Goal: Task Accomplishment & Management: Manage account settings

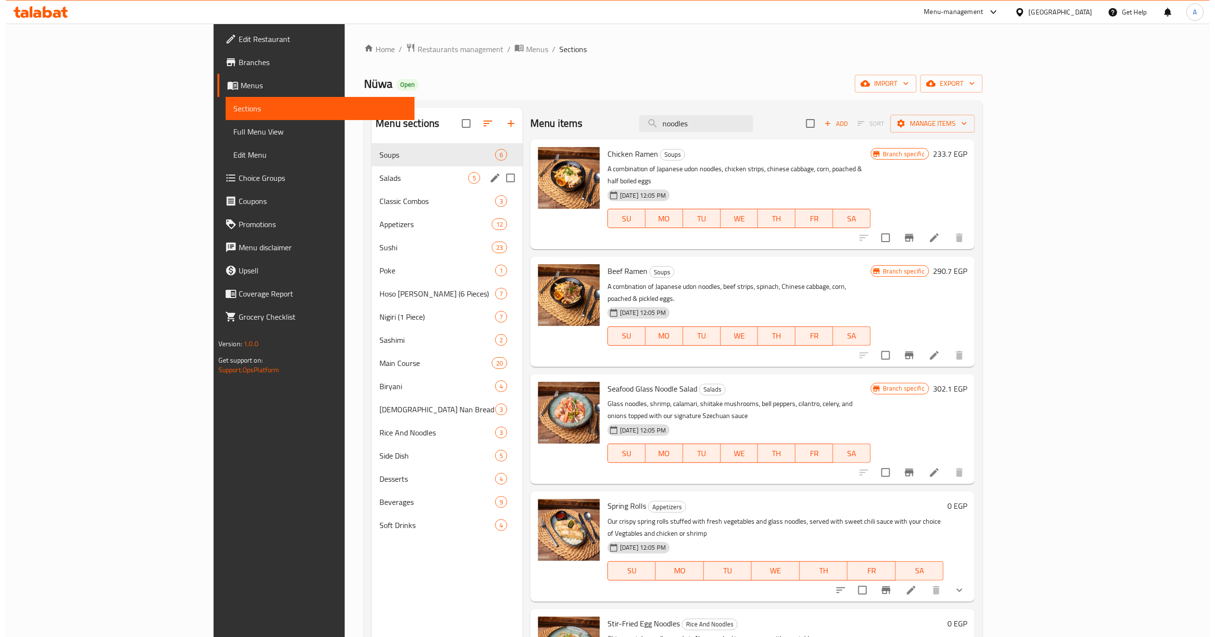
scroll to position [123, 0]
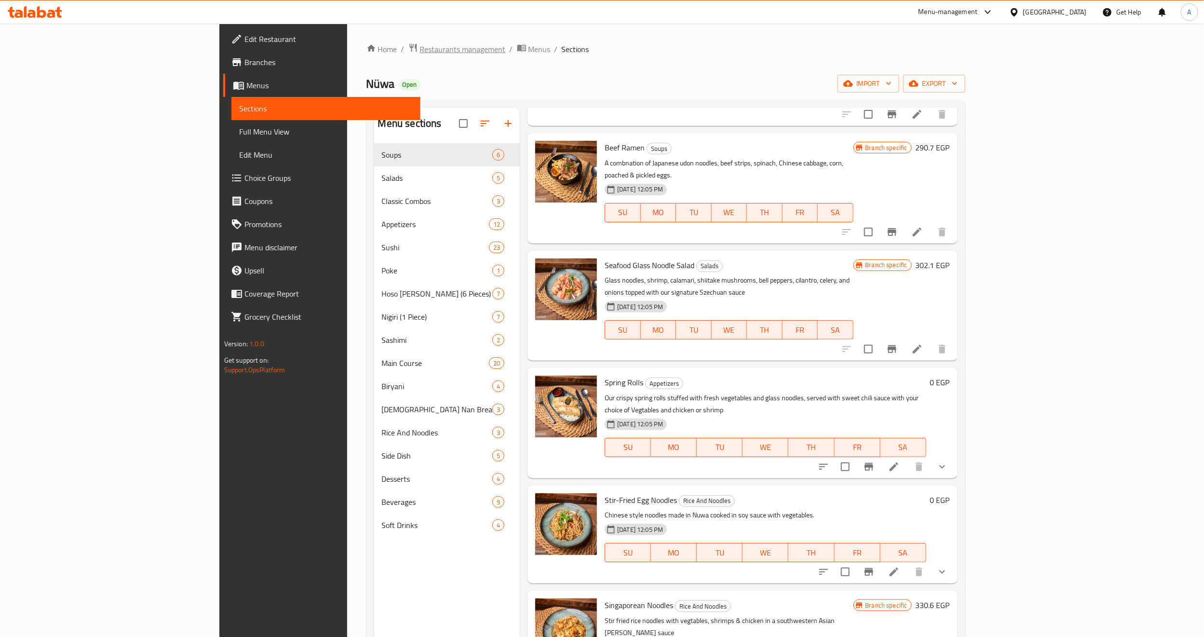
click at [420, 44] on span "Restaurants management" at bounding box center [463, 49] width 86 height 12
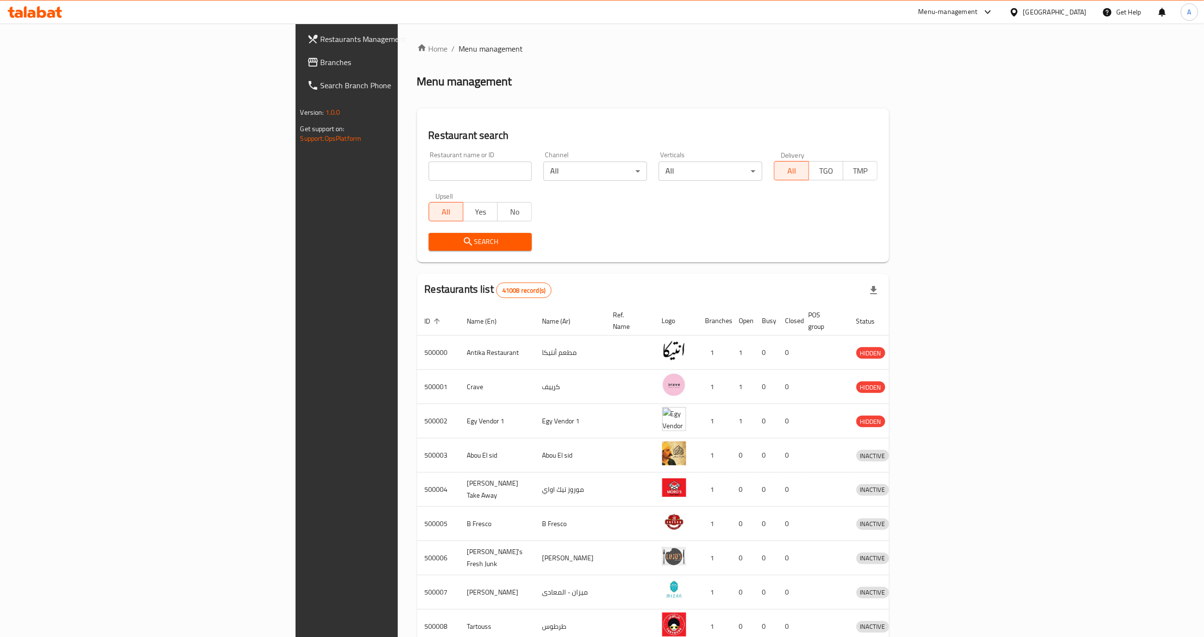
click at [428, 171] on input "search" at bounding box center [480, 170] width 104 height 19
paste input "696457"
type input "696457"
click at [436, 238] on span "Search" at bounding box center [480, 242] width 88 height 12
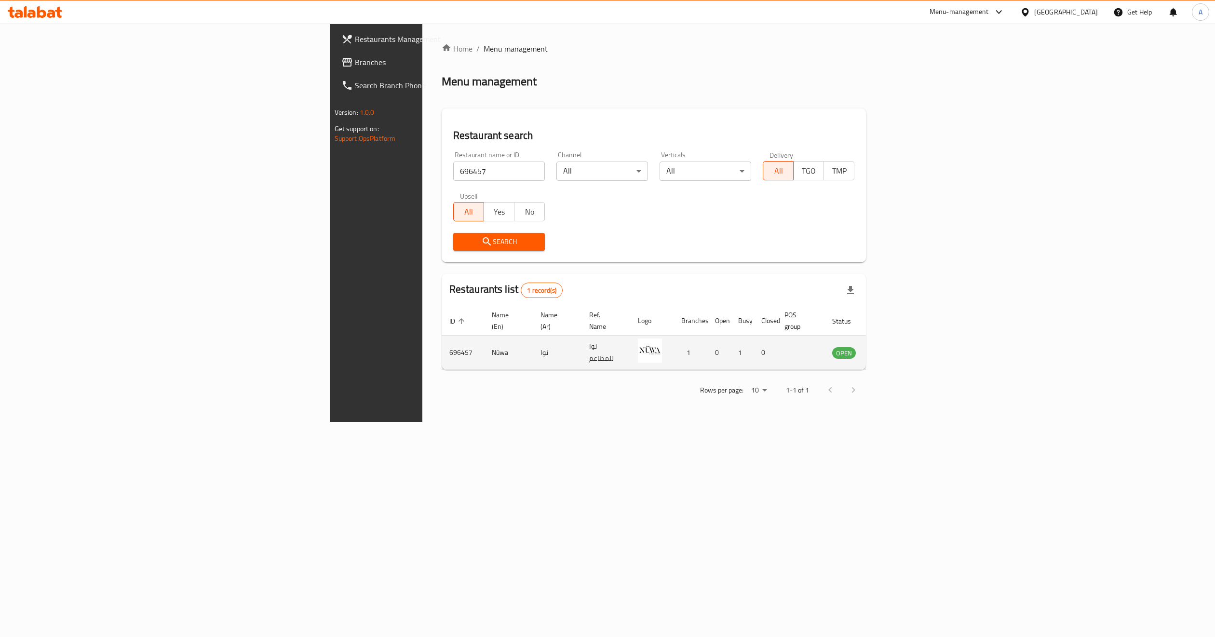
click at [908, 348] on td "enhanced table" at bounding box center [891, 352] width 33 height 34
click at [892, 351] on icon "enhanced table" at bounding box center [890, 353] width 3 height 4
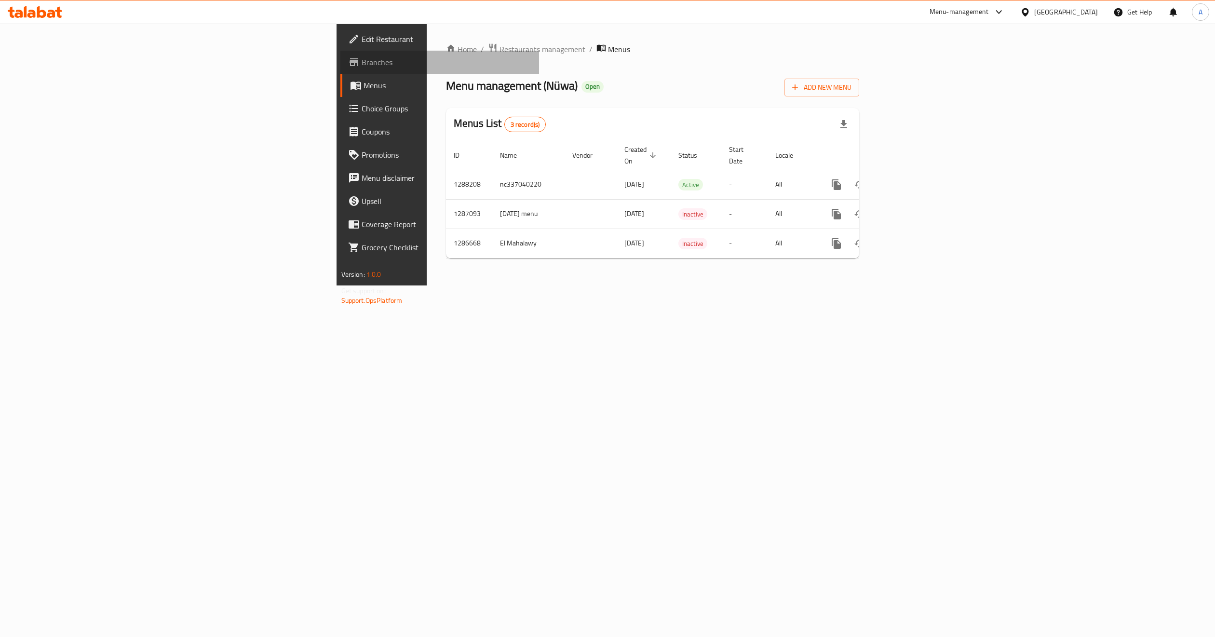
click at [361, 62] on span "Branches" at bounding box center [446, 62] width 170 height 12
click at [361, 57] on span "Branches" at bounding box center [446, 62] width 170 height 12
click at [917, 176] on link "enhanced table" at bounding box center [905, 183] width 23 height 23
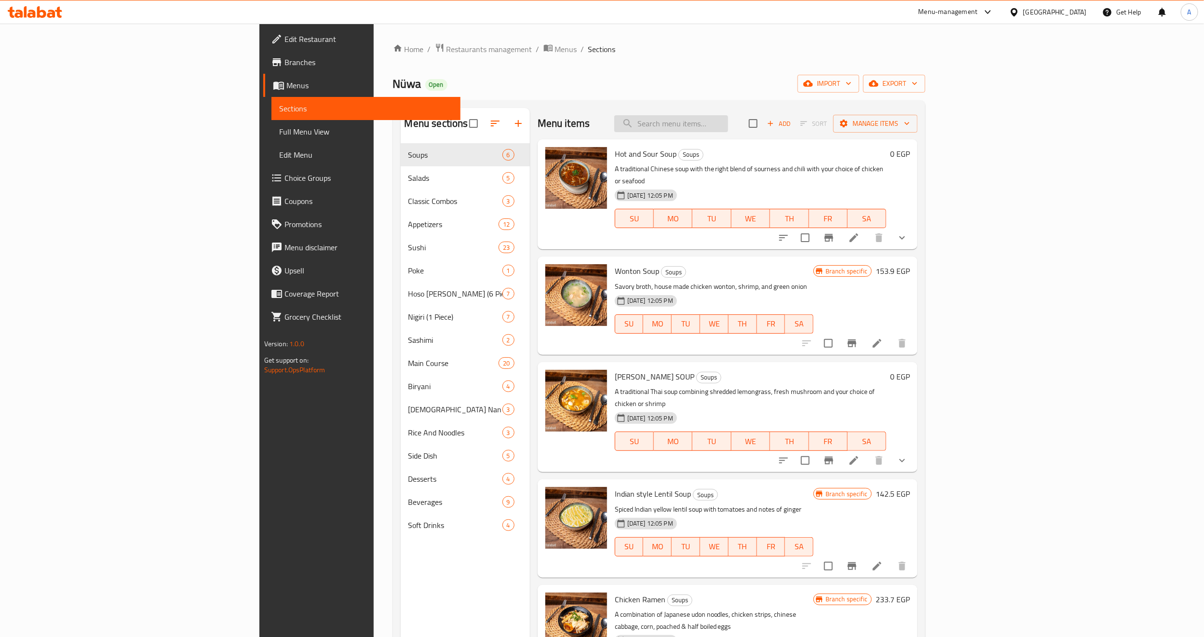
click at [728, 125] on input "search" at bounding box center [671, 123] width 114 height 17
paste input "Singaporean Noodles"
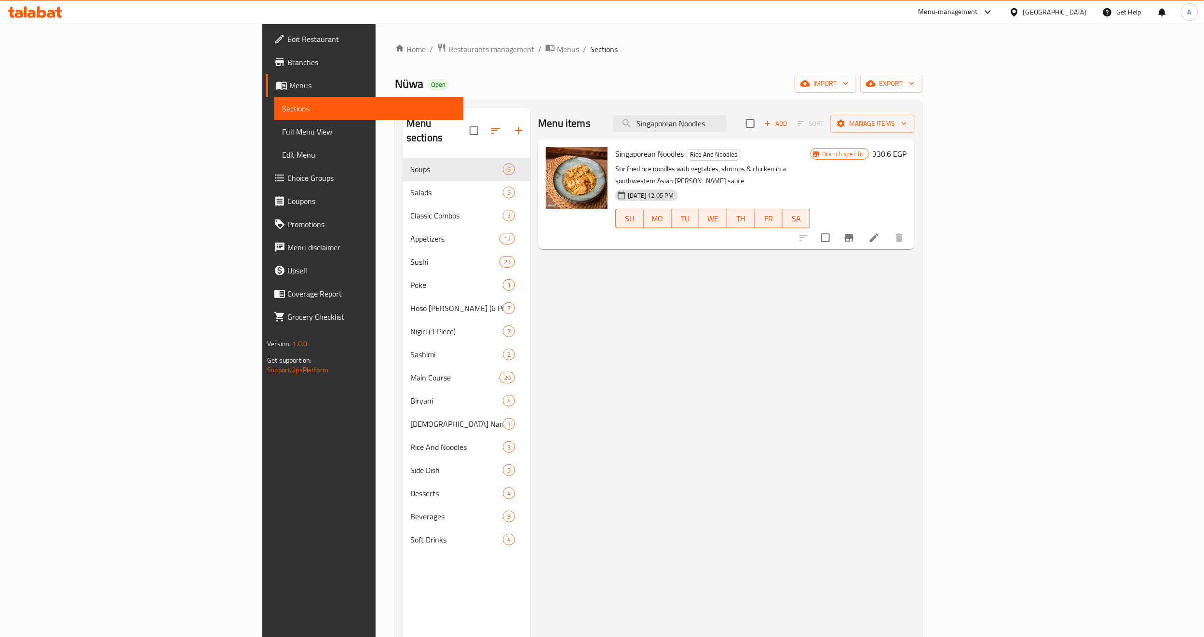
type input "Singaporean Noodles"
click at [887, 229] on li at bounding box center [873, 237] width 27 height 17
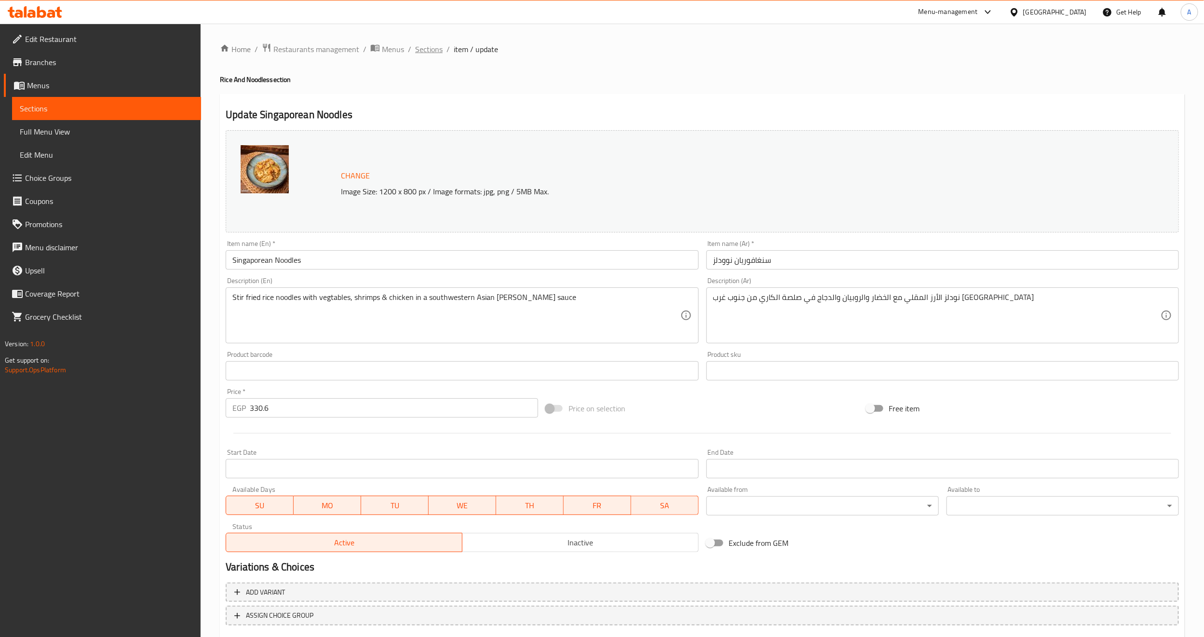
click at [430, 54] on span "Sections" at bounding box center [428, 49] width 27 height 12
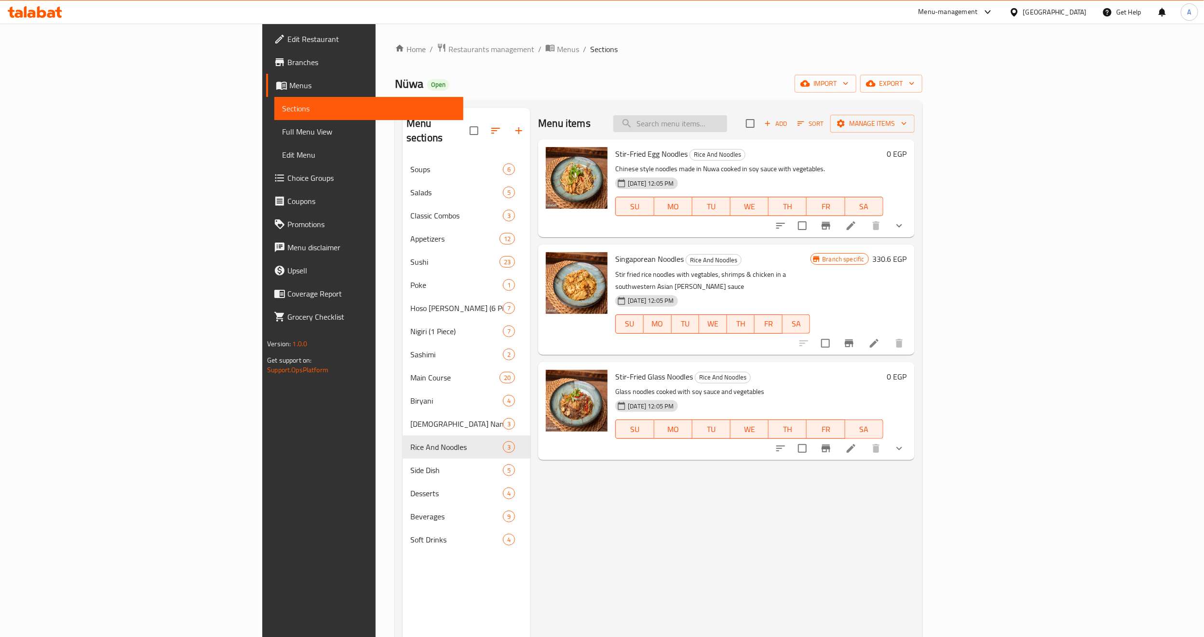
click at [727, 124] on input "search" at bounding box center [670, 123] width 114 height 17
click at [605, 532] on div "Menu items Add Sort Manage items Stir-Fried Egg Noodles Rice And Noodles Chines…" at bounding box center [722, 426] width 384 height 637
click at [856, 227] on icon at bounding box center [851, 226] width 12 height 12
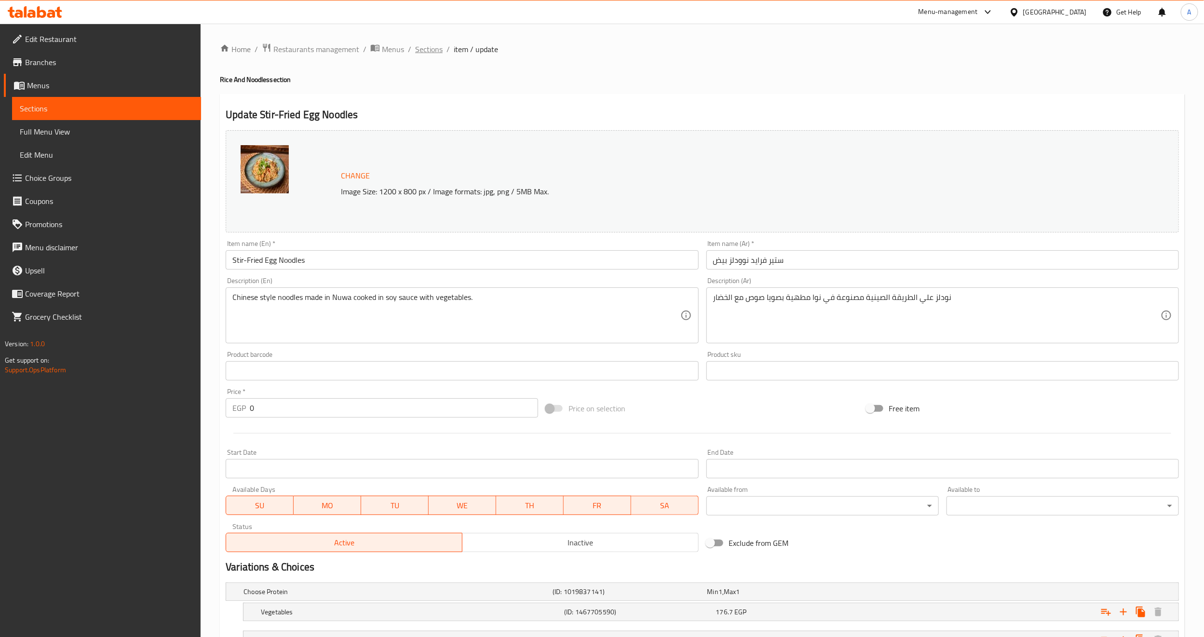
click at [426, 46] on span "Sections" at bounding box center [428, 49] width 27 height 12
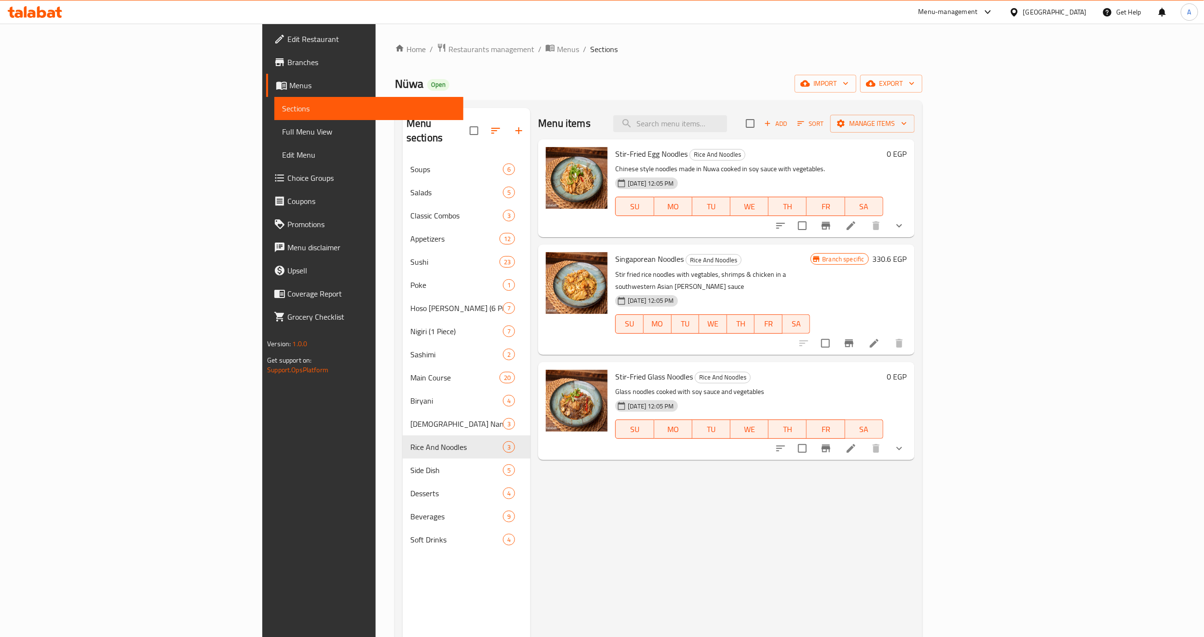
click at [856, 442] on icon at bounding box center [851, 448] width 12 height 12
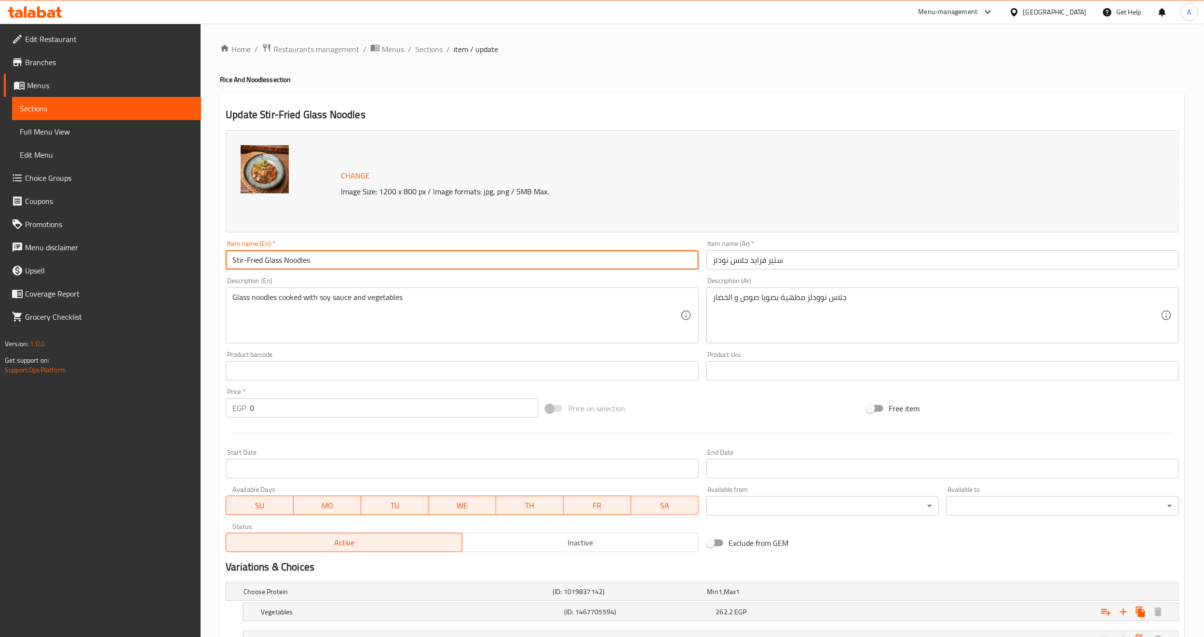
click at [302, 256] on input "Stir-Fried Glass Noodles" at bounding box center [462, 259] width 472 height 19
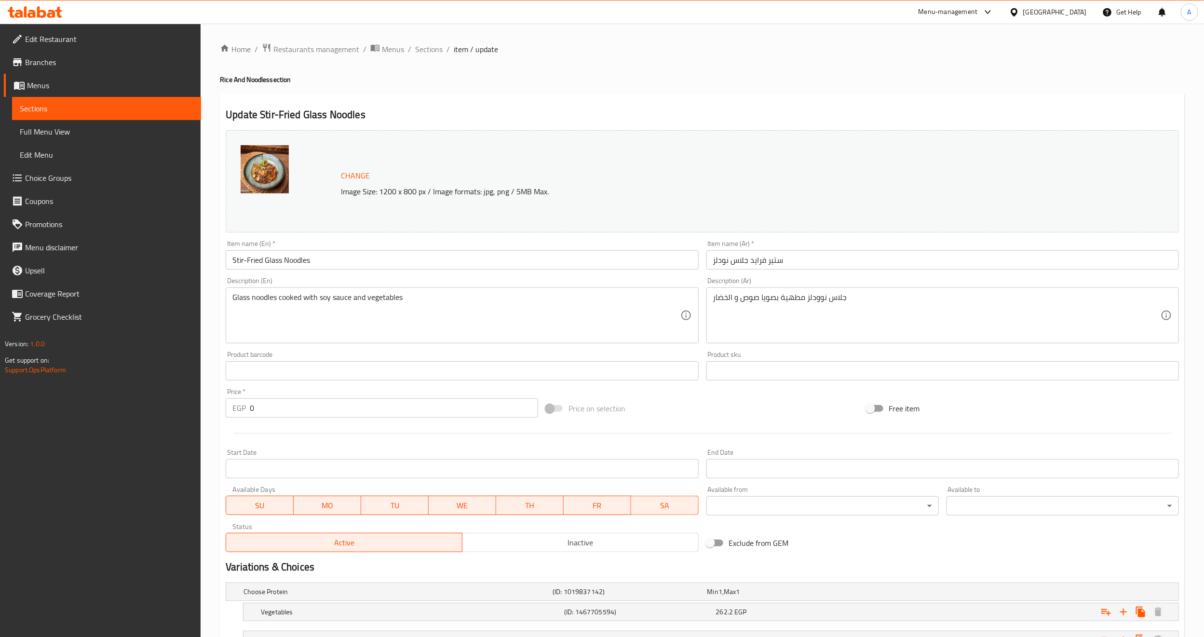
click at [648, 92] on div "Home / Restaurants management / Menus / Sections / item / update Rice And Noodl…" at bounding box center [702, 398] width 964 height 710
click at [758, 424] on div at bounding box center [702, 433] width 961 height 24
click at [424, 48] on span "Sections" at bounding box center [428, 49] width 27 height 12
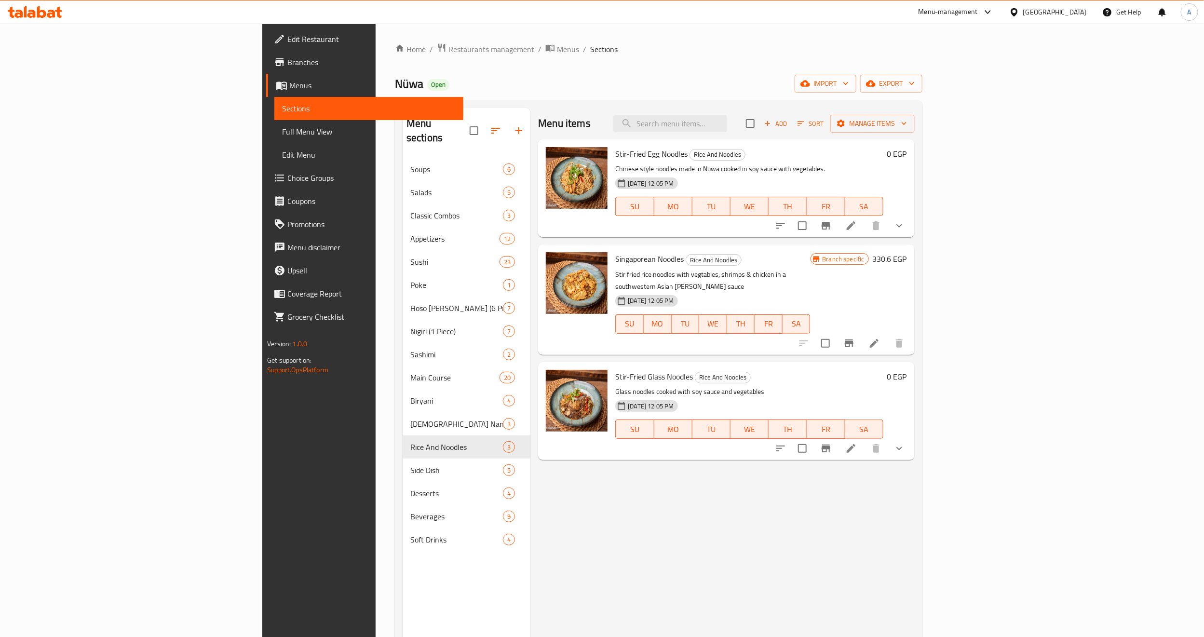
click at [700, 561] on div "Menu items Add Sort Manage items Stir-Fried Egg Noodles Rice And Noodles Chines…" at bounding box center [722, 426] width 384 height 637
click at [914, 521] on div "Menu items Add Sort Manage items Stir-Fried Egg Noodles Rice And Noodles Chines…" at bounding box center [722, 426] width 384 height 637
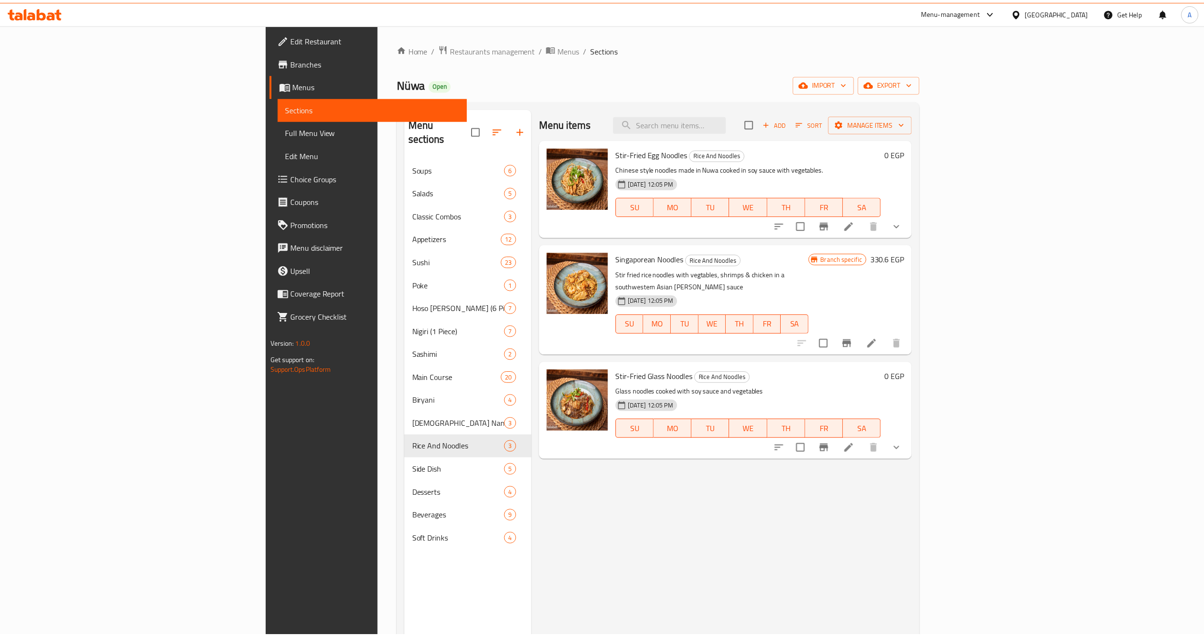
scroll to position [135, 0]
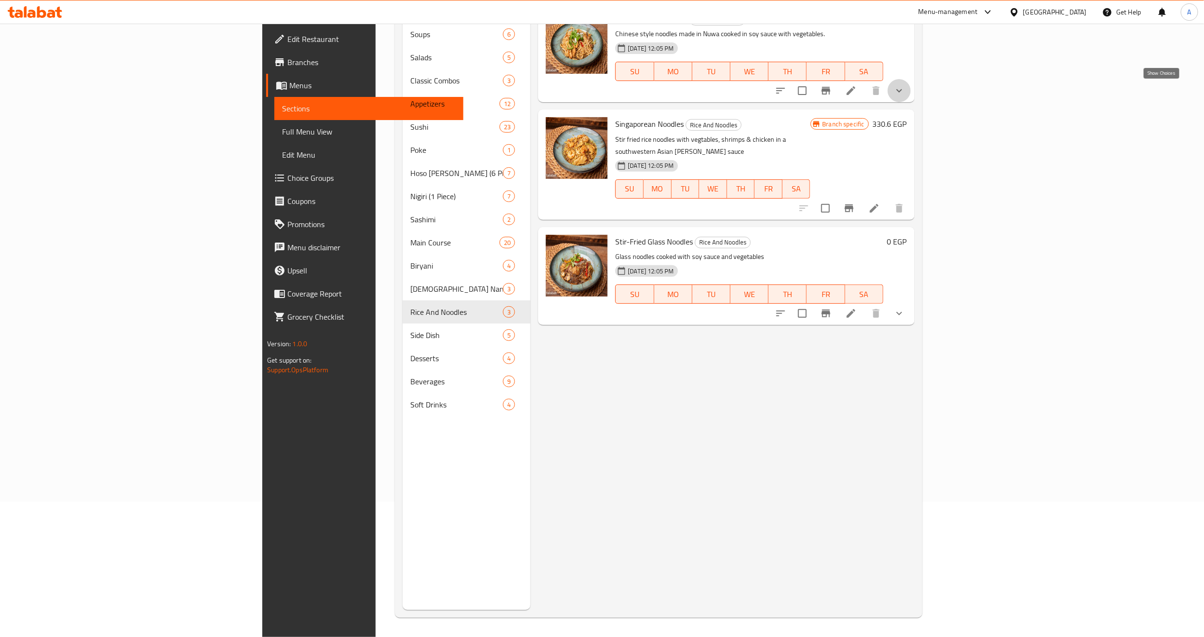
click at [905, 94] on icon "show more" at bounding box center [899, 91] width 12 height 12
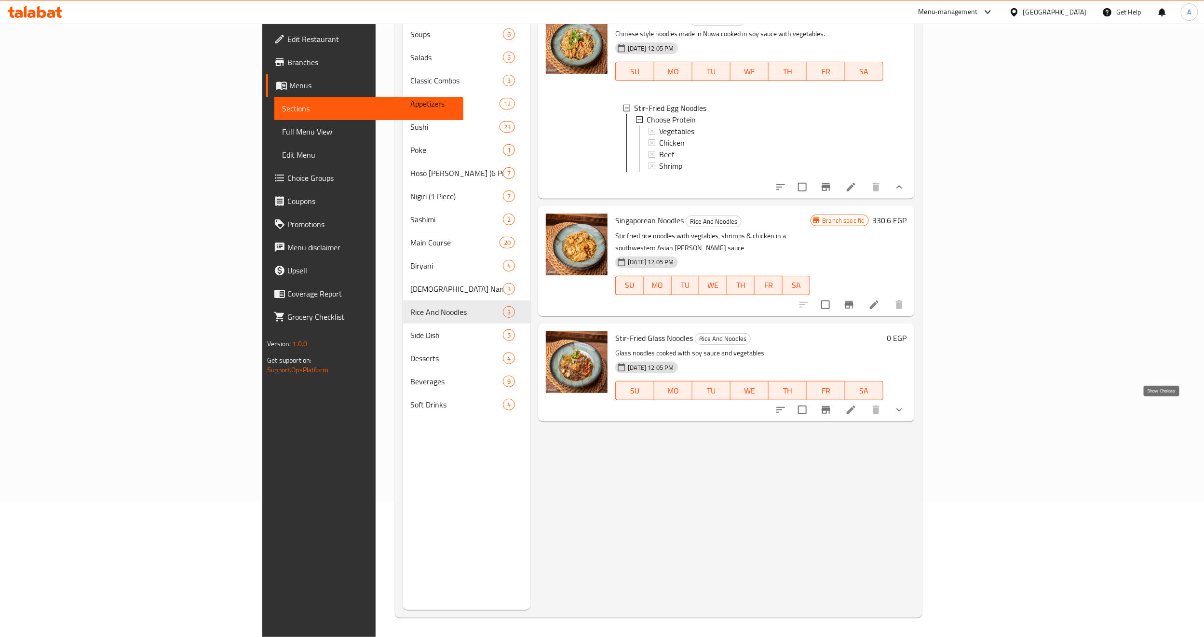
click at [905, 404] on icon "show more" at bounding box center [899, 410] width 12 height 12
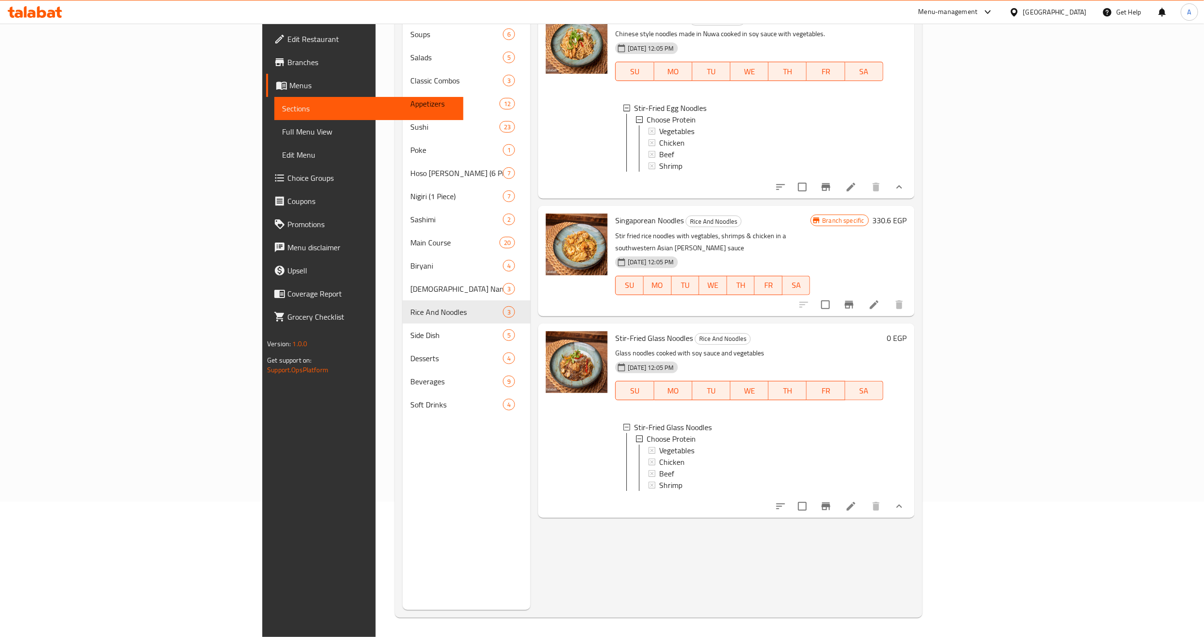
click at [618, 575] on div "Menu items Add Sort Manage items Stir-Fried Egg Noodles Rice And Noodles Chines…" at bounding box center [722, 291] width 384 height 637
click at [709, 559] on div "Menu items Add Sort Manage items Stir-Fried Egg Noodles Rice And Noodles Chines…" at bounding box center [722, 291] width 384 height 637
click at [703, 551] on div "Menu items Add Sort Manage items Stir-Fried Egg Noodles Rice And Noodles Chines…" at bounding box center [722, 291] width 384 height 637
click at [611, 304] on div "Singaporean Noodles Rice And Noodles Stir fried rice noodles with vegtables, sh…" at bounding box center [712, 261] width 202 height 102
click at [544, 562] on div "Menu items Add Sort Manage items Stir-Fried Egg Noodles Rice And Noodles Chines…" at bounding box center [722, 291] width 384 height 637
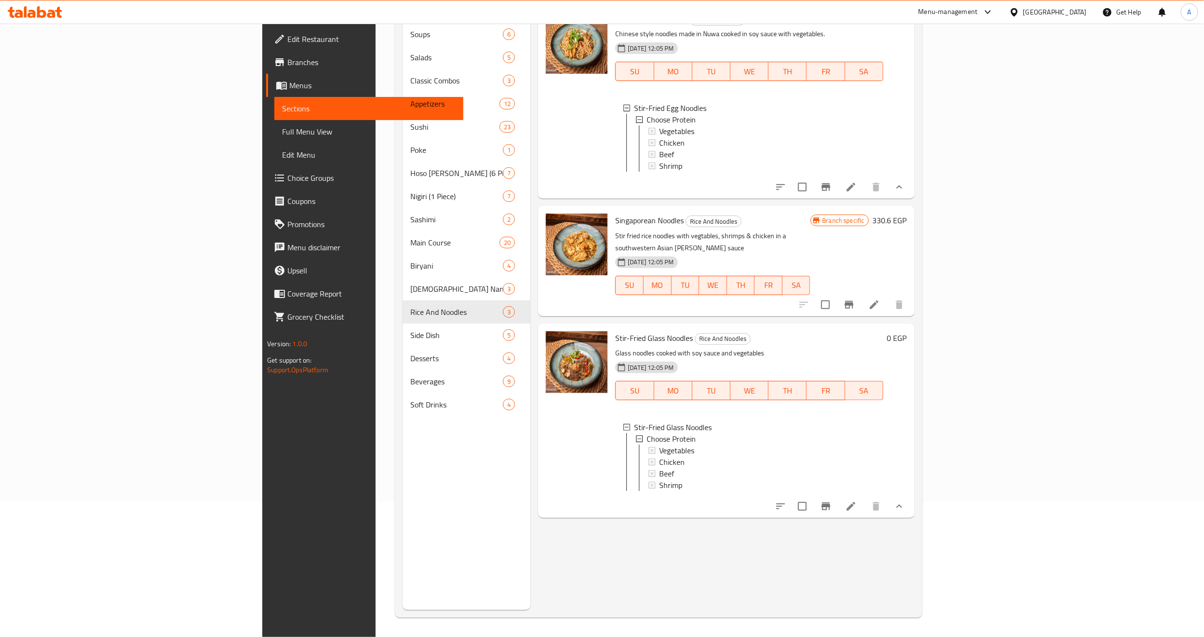
click at [542, 434] on div at bounding box center [576, 420] width 69 height 187
click at [287, 64] on span "Branches" at bounding box center [371, 62] width 168 height 12
